Goal: Information Seeking & Learning: Learn about a topic

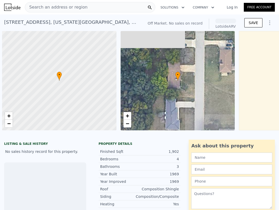
scroll to position [0, 2]
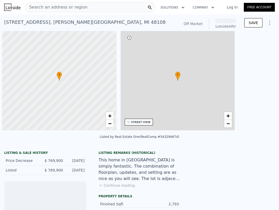
scroll to position [0, 2]
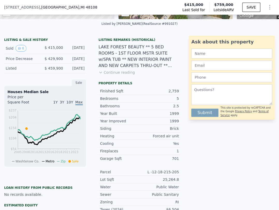
scroll to position [102, 0]
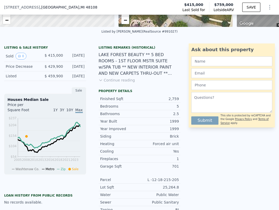
click at [128, 68] on div "LAKE FOREST BEAUTY ** 5 BED ROOMS - 1ST FLOOR MSTR SUITE w/SPA TUB ** NEW INTER…" at bounding box center [140, 64] width 82 height 25
click at [20, 58] on icon "View historical data" at bounding box center [19, 56] width 3 height 3
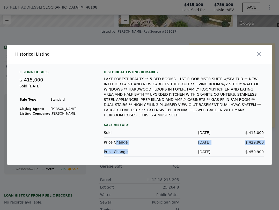
drag, startPoint x: 116, startPoint y: 138, endPoint x: 184, endPoint y: 146, distance: 69.1
click at [161, 149] on div "Sale History Sold [DATE] $ 415,000 Price Change [DATE] $ 429,900 Price Change […" at bounding box center [184, 139] width 160 height 35
click at [196, 149] on div "[DATE]" at bounding box center [183, 151] width 53 height 5
drag, startPoint x: 215, startPoint y: 152, endPoint x: 170, endPoint y: 135, distance: 48.0
click at [171, 136] on div "Sale History Sold [DATE] $ 415,000 Price Change [DATE] $ 429,900 Price Change […" at bounding box center [184, 139] width 160 height 35
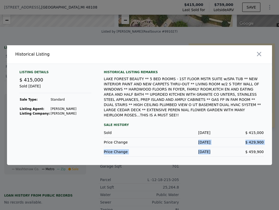
click at [176, 138] on div "Price Change [DATE] $ 429,900" at bounding box center [184, 143] width 160 height 10
click at [217, 147] on div "Price Change [DATE] $ 459,900" at bounding box center [184, 152] width 160 height 10
drag, startPoint x: 265, startPoint y: 150, endPoint x: 187, endPoint y: 143, distance: 77.7
click at [187, 143] on div "Listing Details $ 415,000 Sold [DATE] Sale Type: Standard Listing Agent: [PERSO…" at bounding box center [139, 117] width 265 height 95
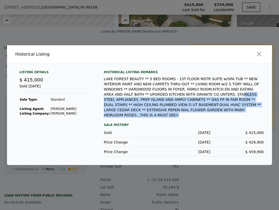
drag, startPoint x: 183, startPoint y: 110, endPoint x: 154, endPoint y: 96, distance: 32.3
click at [154, 96] on div "LAKE FOREST BEAUTY ** 5 BED ROOMS - 1ST FLOOR MSTR SUITE w/SPA TUB ** NEW INTER…" at bounding box center [184, 96] width 160 height 41
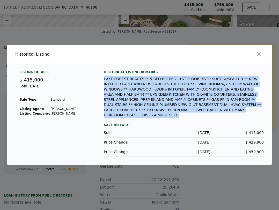
drag, startPoint x: 156, startPoint y: 110, endPoint x: 104, endPoint y: 83, distance: 58.9
click at [104, 83] on div "LAKE FOREST BEAUTY ** 5 BED ROOMS - 1ST FLOOR MSTR SUITE w/SPA TUB ** NEW INTER…" at bounding box center [184, 96] width 160 height 41
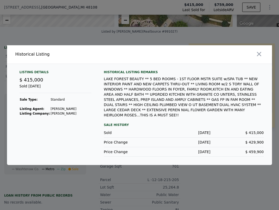
click at [202, 130] on div "[DATE]" at bounding box center [183, 132] width 53 height 5
click at [188, 171] on div at bounding box center [139, 105] width 279 height 210
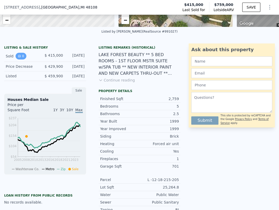
click at [22, 60] on button "0" at bounding box center [21, 56] width 11 height 7
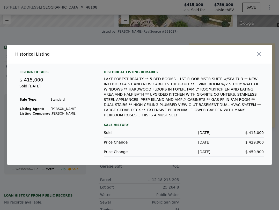
click at [166, 178] on div at bounding box center [139, 105] width 279 height 210
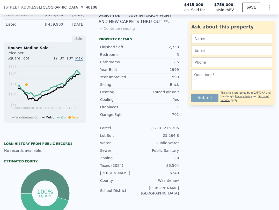
scroll to position [179, 0]
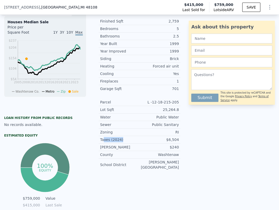
drag, startPoint x: 118, startPoint y: 142, endPoint x: 98, endPoint y: 142, distance: 19.9
click at [99, 142] on div "Taxes (2024) $6,504" at bounding box center [140, 140] width 82 height 8
click at [152, 142] on div "$6,504" at bounding box center [158, 139] width 39 height 5
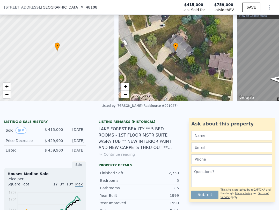
scroll to position [2, 0]
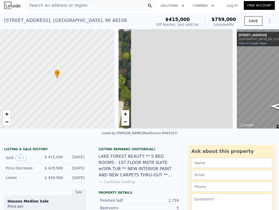
drag, startPoint x: 201, startPoint y: 69, endPoint x: 18, endPoint y: 75, distance: 182.5
click at [24, 74] on div "• + − • + − ← Move left → Move right ↑ Move up ↓ Move down + Zoom in - Zoom out…" at bounding box center [139, 78] width 279 height 99
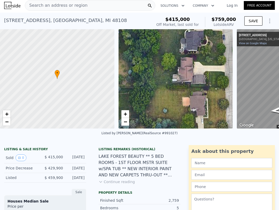
click at [164, 72] on div "• + − • + − ← Move left → Move right ↑ Move up ↓ Move down + Zoom in - Zoom out…" at bounding box center [139, 78] width 279 height 99
click at [48, 4] on span "Search an address or region" at bounding box center [56, 5] width 62 height 6
